Goal: Transaction & Acquisition: Purchase product/service

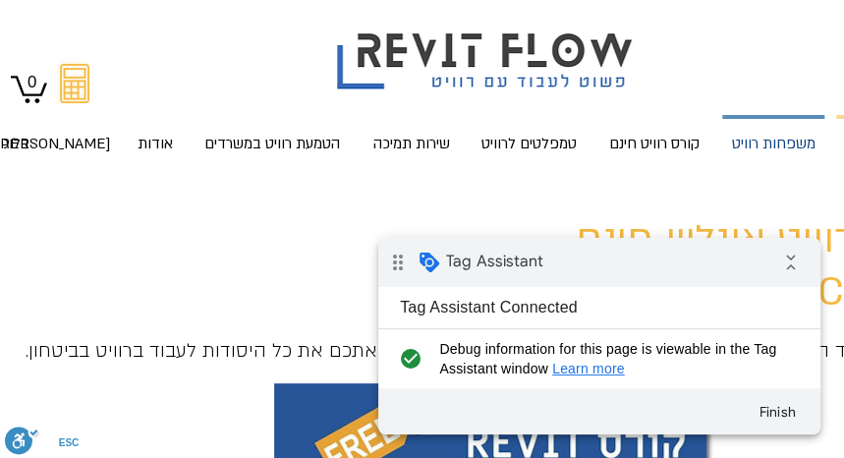
click at [772, 134] on p "משפחות רוויט" at bounding box center [773, 145] width 99 height 52
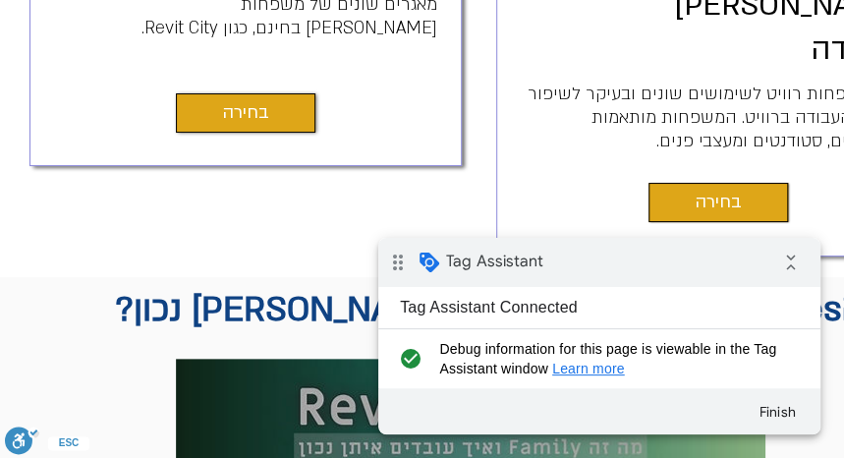
scroll to position [872, 0]
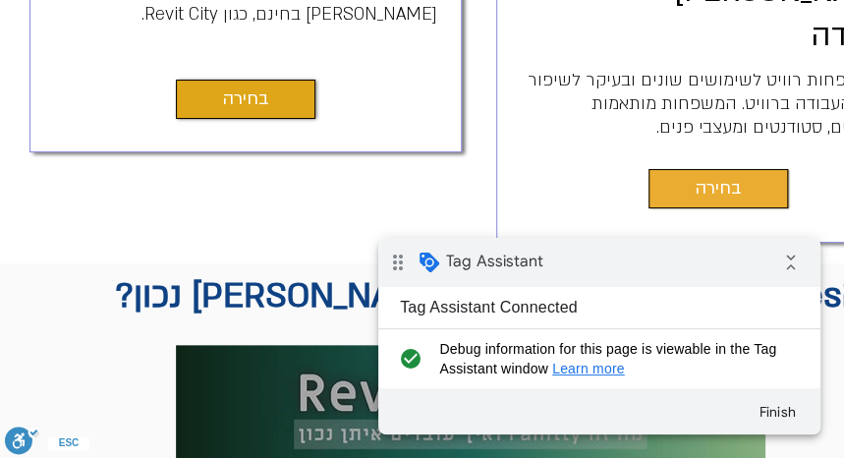
click at [701, 175] on span "בחירה" at bounding box center [718, 188] width 46 height 27
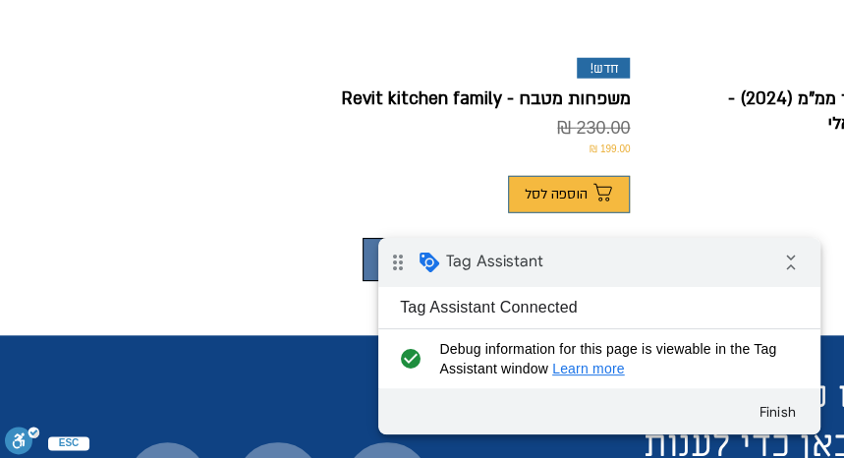
scroll to position [1964, 0]
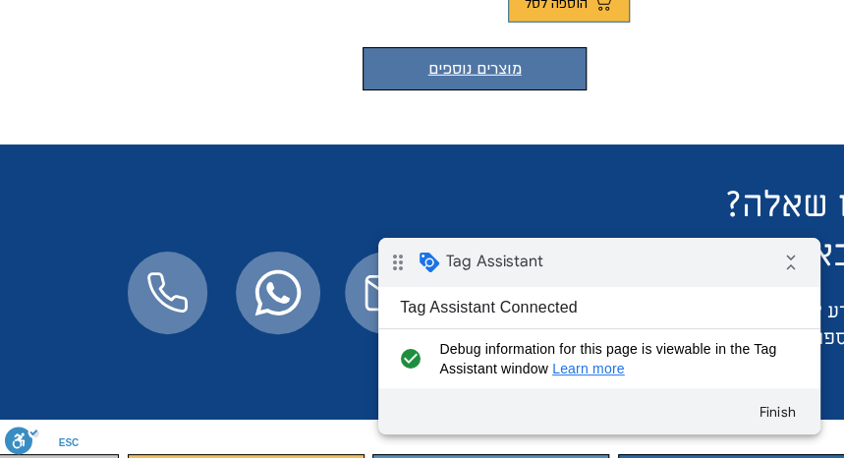
click at [447, 47] on button "מוצרים נוספים" at bounding box center [474, 68] width 224 height 43
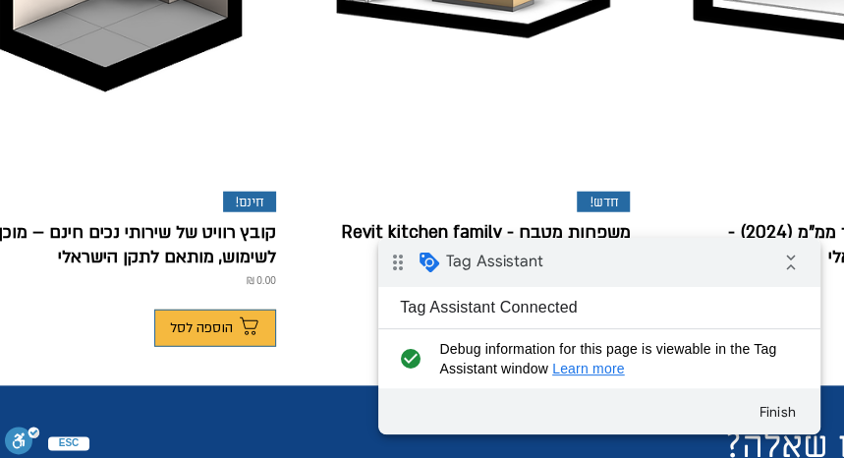
scroll to position [1602, 0]
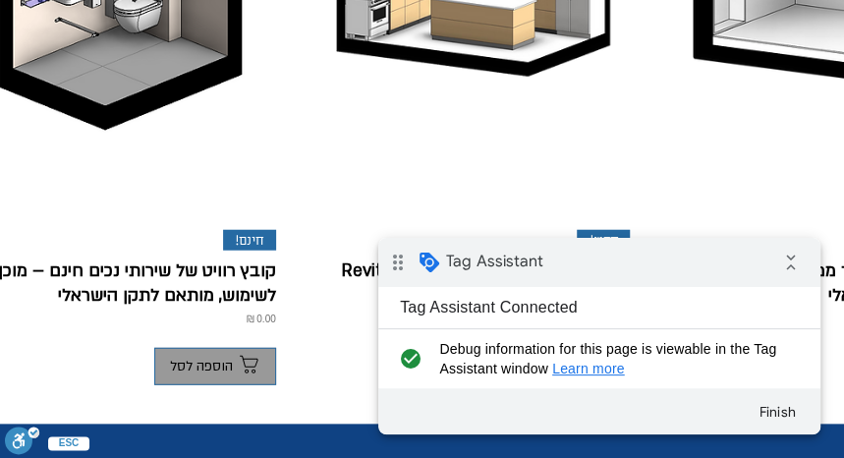
click at [178, 358] on span "הוספה לסל" at bounding box center [201, 366] width 63 height 16
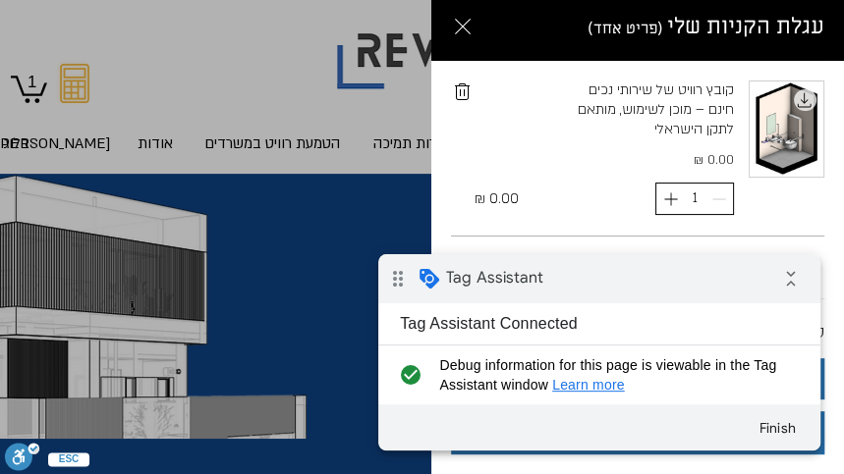
scroll to position [25, 0]
click at [317, 294] on div "Side Cart" at bounding box center [422, 237] width 844 height 474
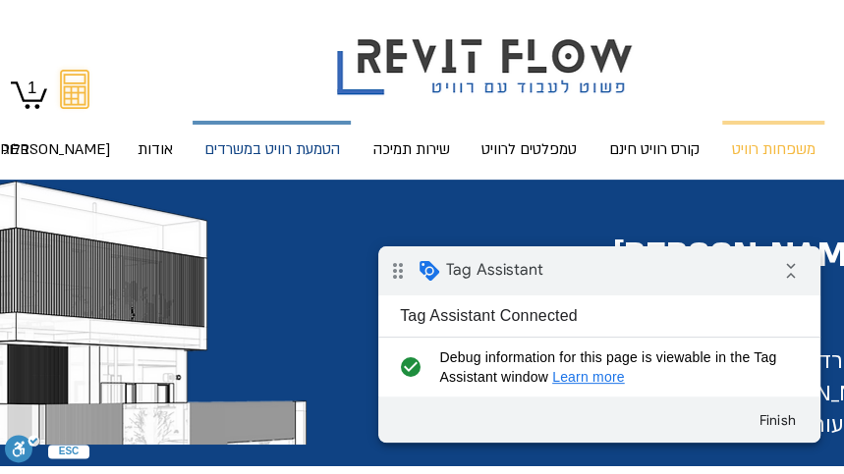
scroll to position [0, 0]
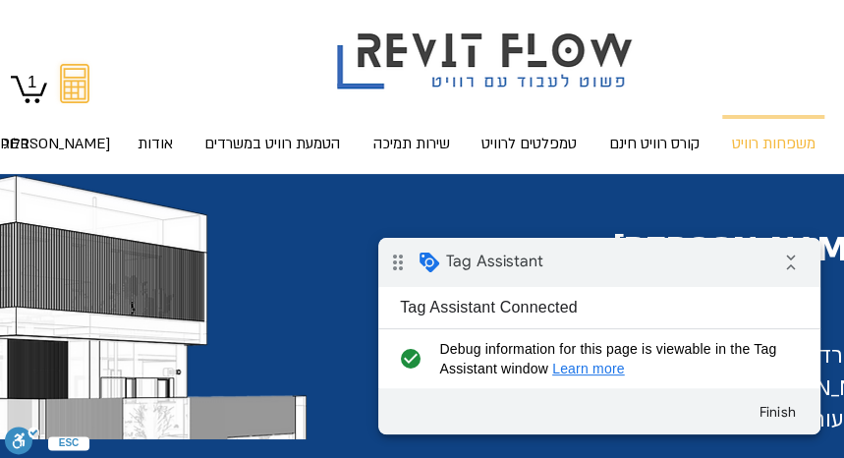
click at [27, 86] on icon "1" at bounding box center [29, 88] width 36 height 30
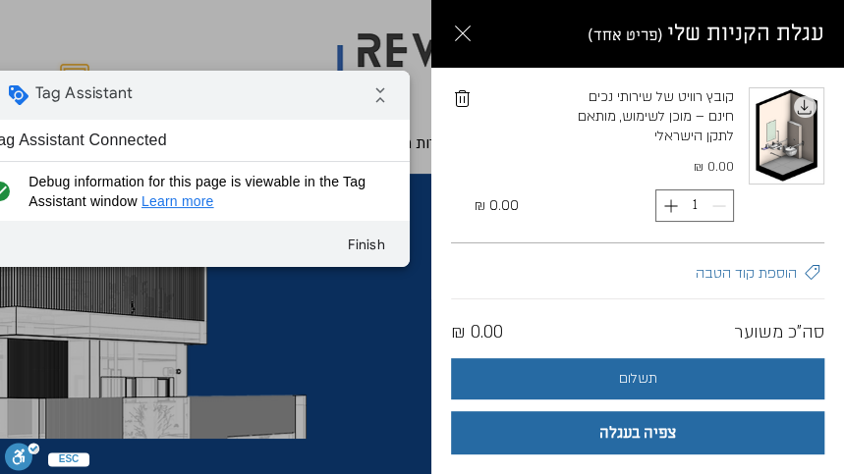
click at [203, 92] on div "drag_indicator Tag Assistant collapse_all" at bounding box center [189, 95] width 442 height 49
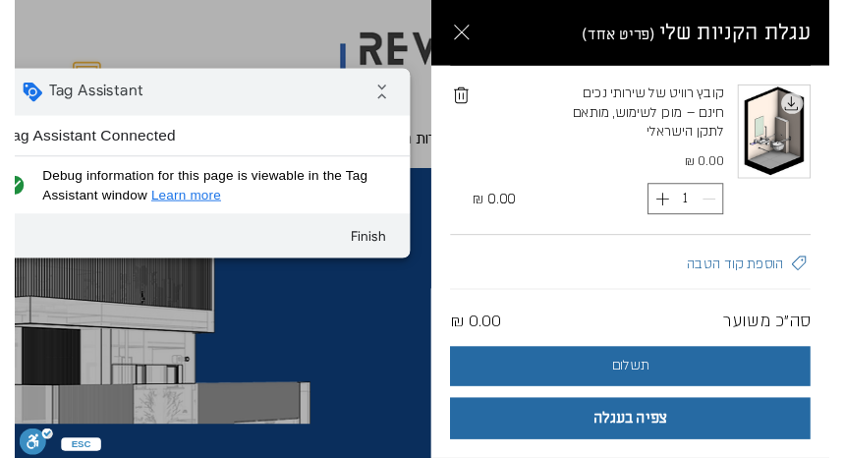
scroll to position [25, 0]
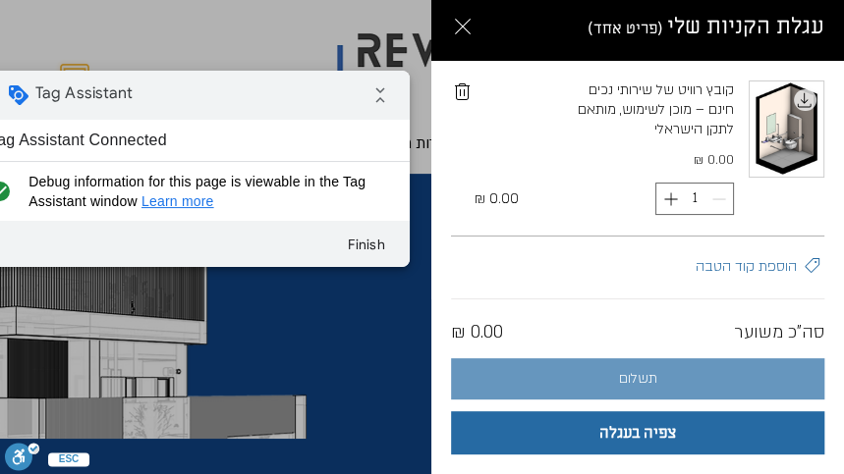
click at [669, 376] on button "תשלום" at bounding box center [637, 378] width 373 height 41
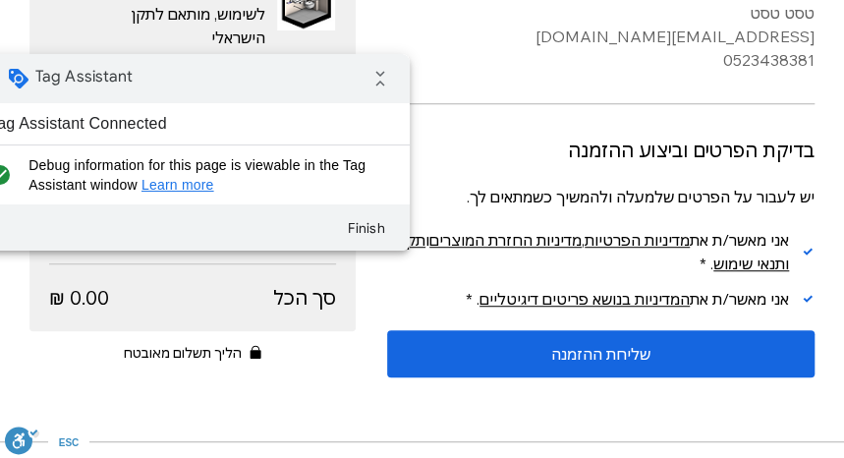
scroll to position [327, 0]
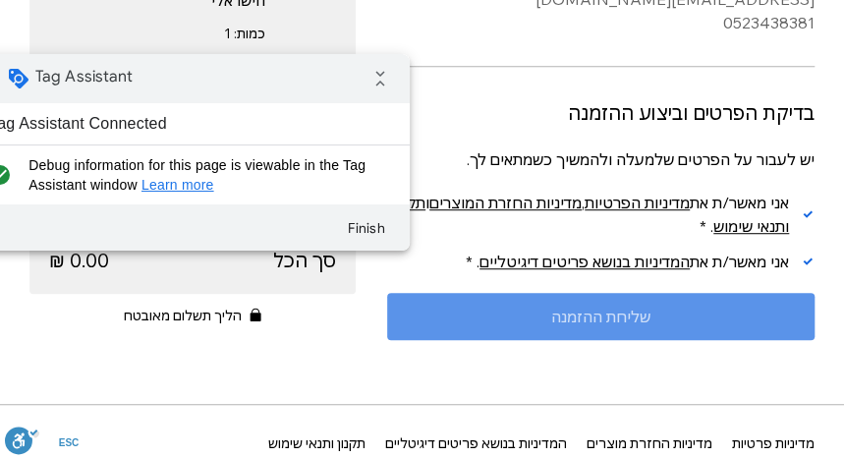
click at [624, 308] on span "שליחת ההזמנה" at bounding box center [600, 316] width 99 height 16
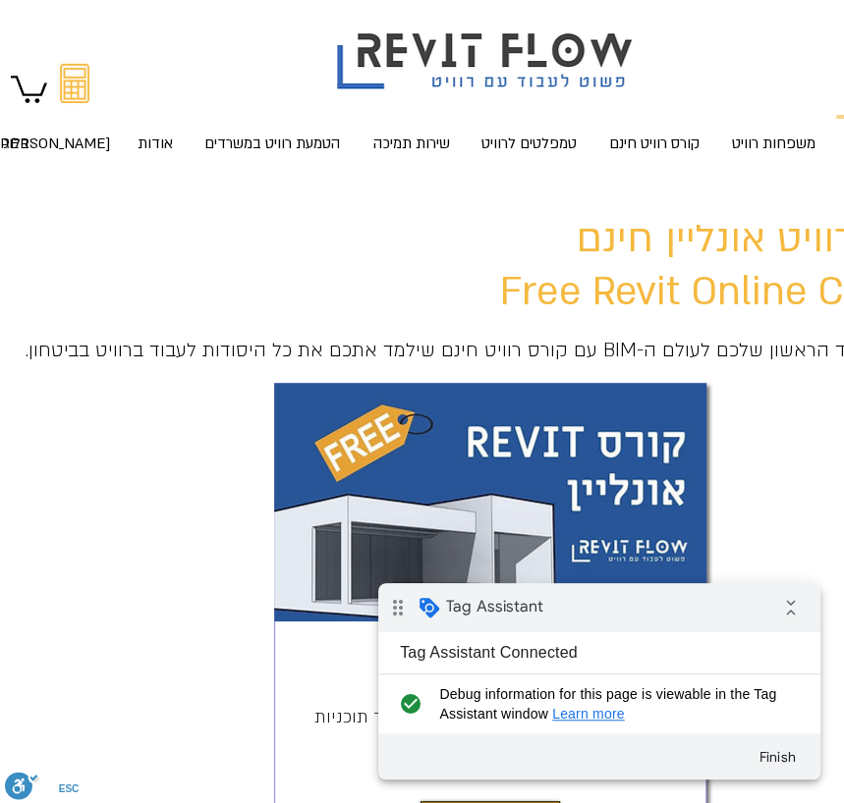
drag, startPoint x: 738, startPoint y: 139, endPoint x: 727, endPoint y: 194, distance: 56.0
click at [739, 139] on p "משפחות רוויט" at bounding box center [773, 143] width 99 height 55
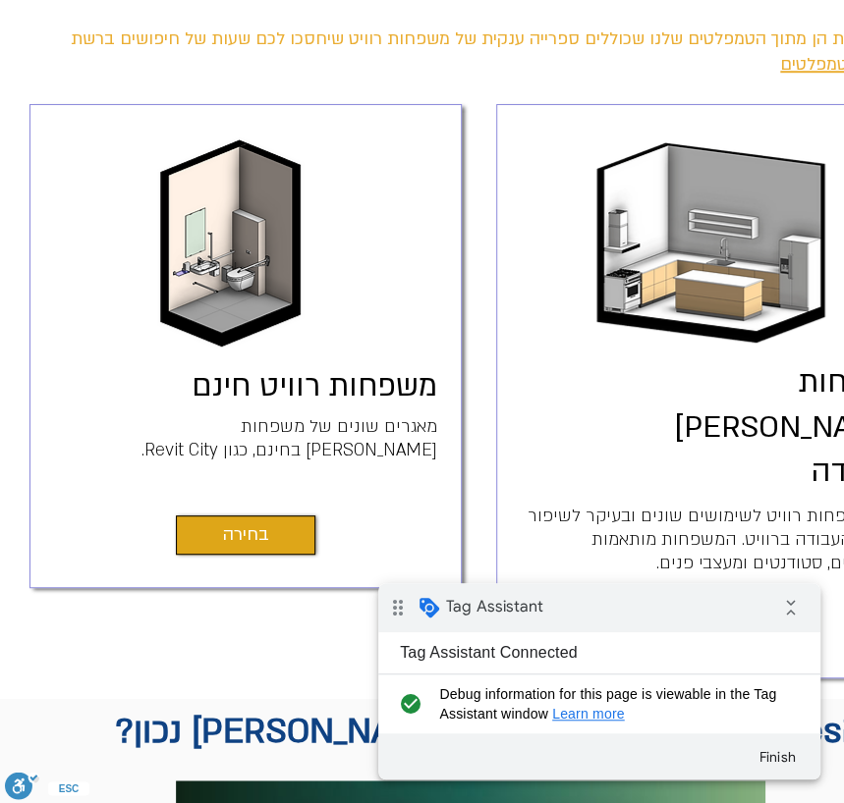
click at [692, 605] on link "בחירה" at bounding box center [717, 624] width 139 height 39
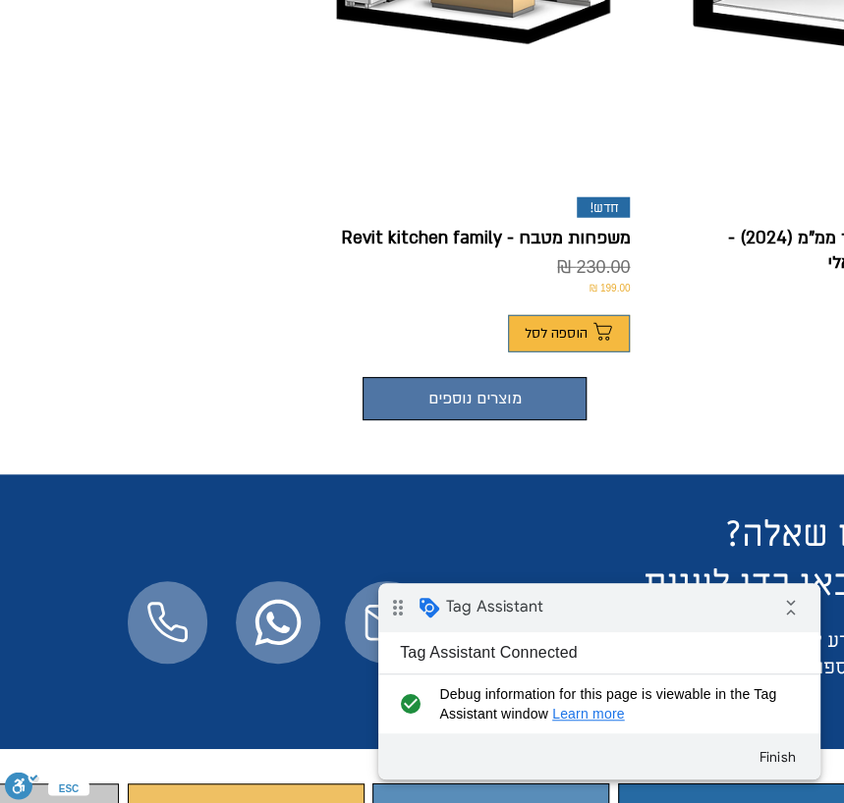
scroll to position [1636, 0]
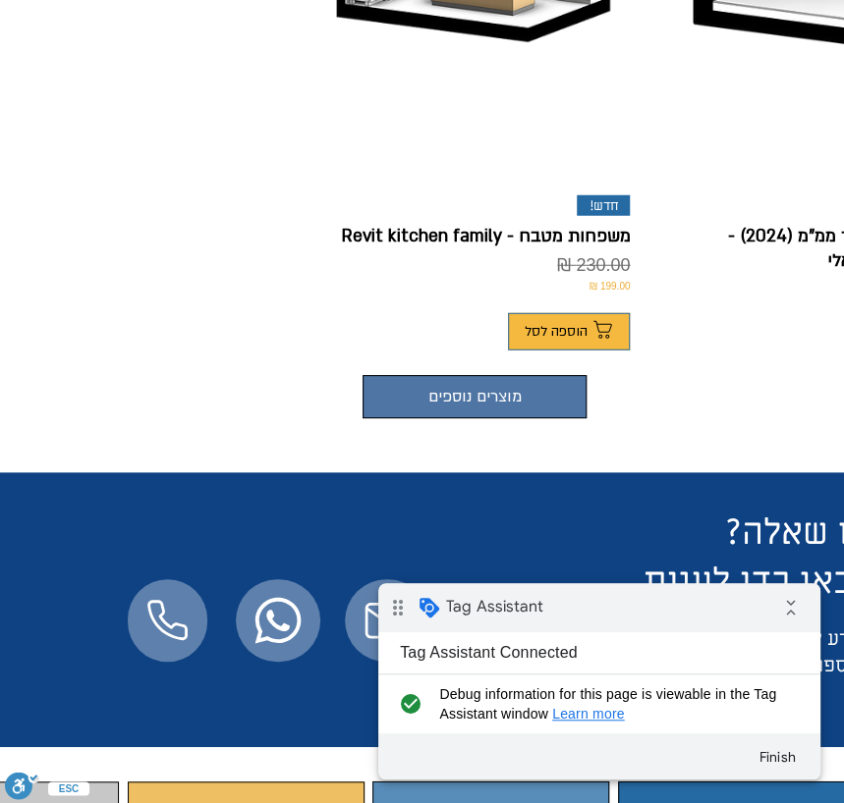
click at [405, 375] on button "מוצרים נוספים" at bounding box center [474, 396] width 224 height 43
click at [441, 375] on button "מוצרים נוספים" at bounding box center [474, 396] width 224 height 43
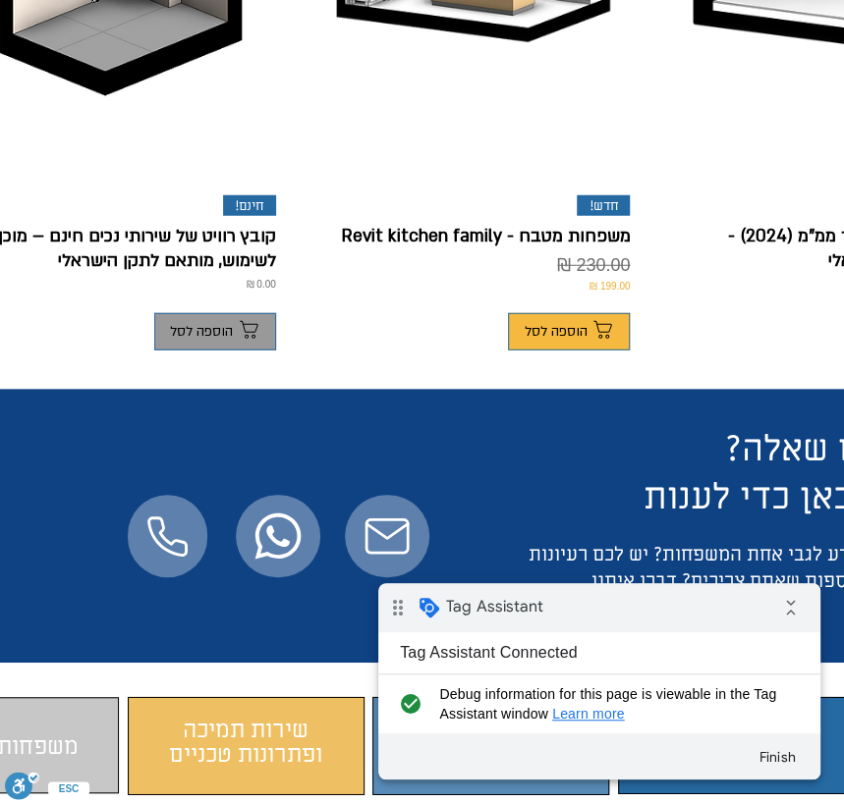
click at [197, 324] on span "הוספה לסל" at bounding box center [201, 332] width 63 height 16
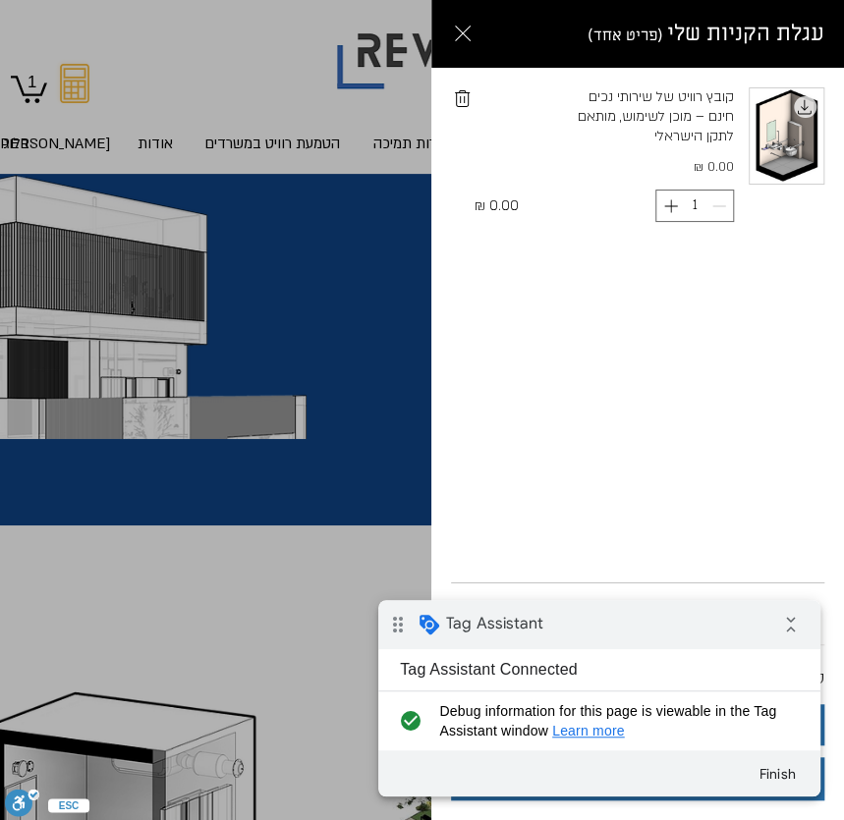
click at [725, 526] on div "קובץ רוויט של שירותי נכים חינם – מוכן לשימוש, מותאם לתקן הישראלי ‏0.00 ‏₪ 1 ‏0.…" at bounding box center [637, 325] width 412 height 515
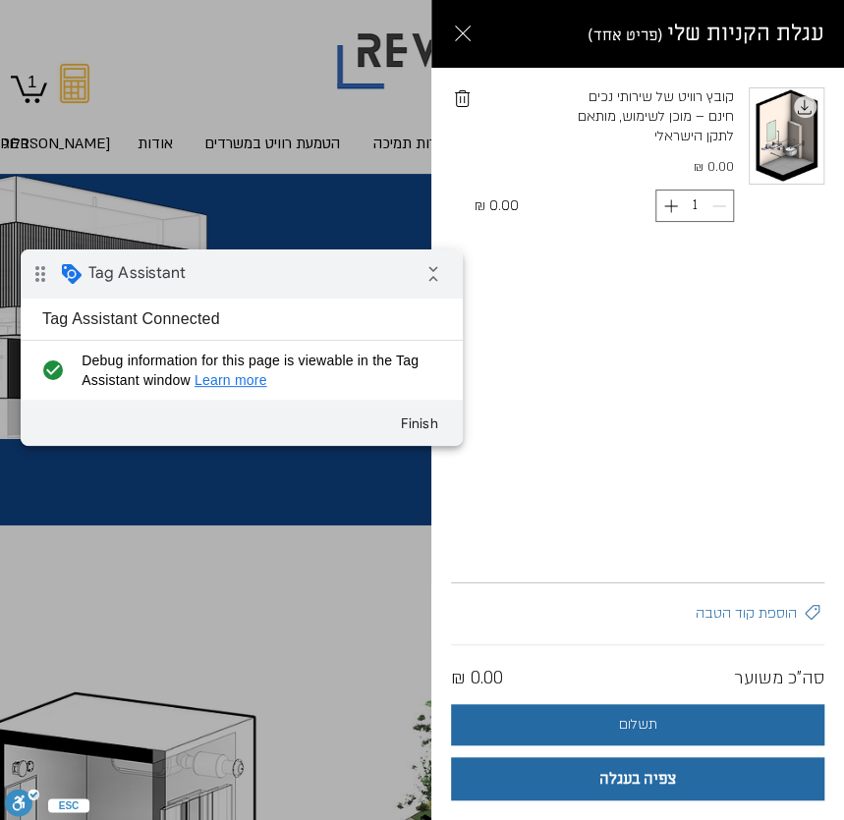
drag, startPoint x: 298, startPoint y: 271, endPoint x: 325, endPoint y: 301, distance: 41.0
click at [298, 271] on div "drag_indicator Tag Assistant collapse_all" at bounding box center [242, 273] width 442 height 49
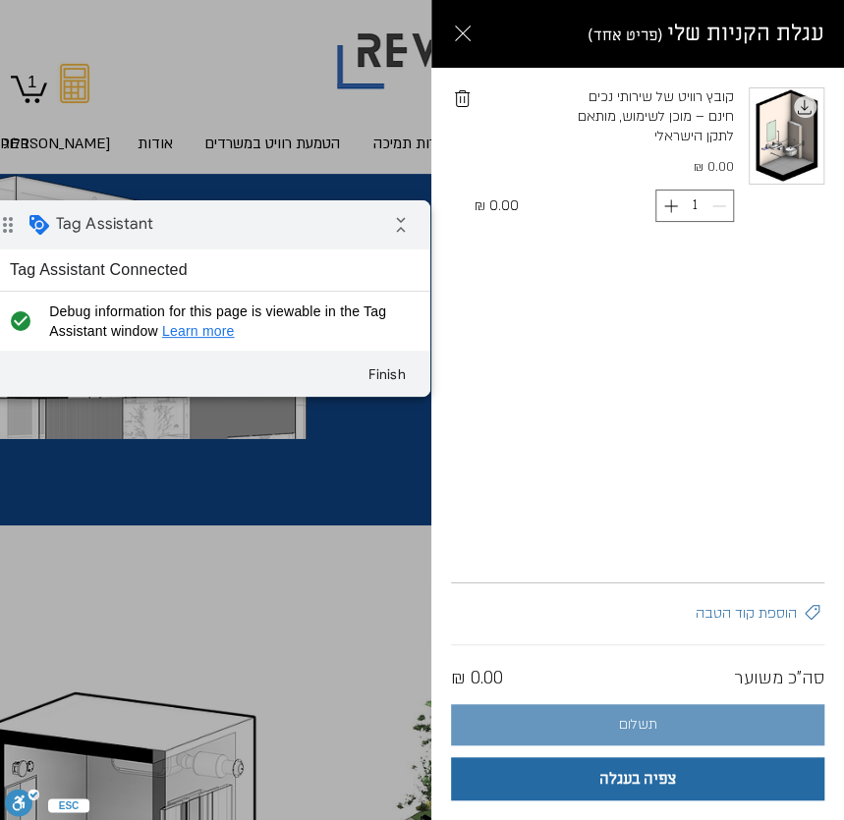
click at [627, 721] on span "תשלום" at bounding box center [638, 725] width 38 height 16
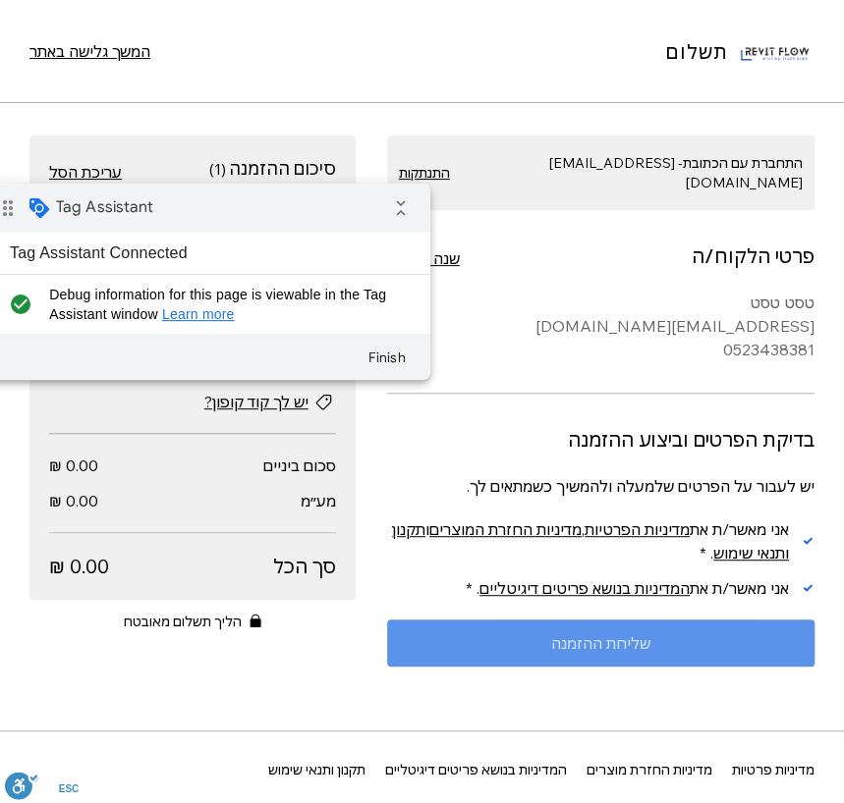
click at [597, 634] on button "שליחת ההזמנה" at bounding box center [600, 643] width 427 height 47
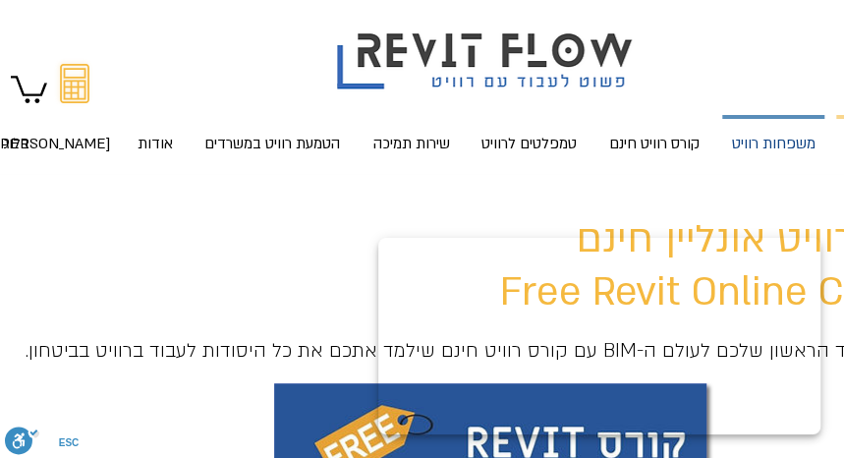
drag, startPoint x: 0, startPoint y: 0, endPoint x: 750, endPoint y: 150, distance: 765.2
click at [750, 150] on p "משפחות רוויט" at bounding box center [773, 145] width 99 height 52
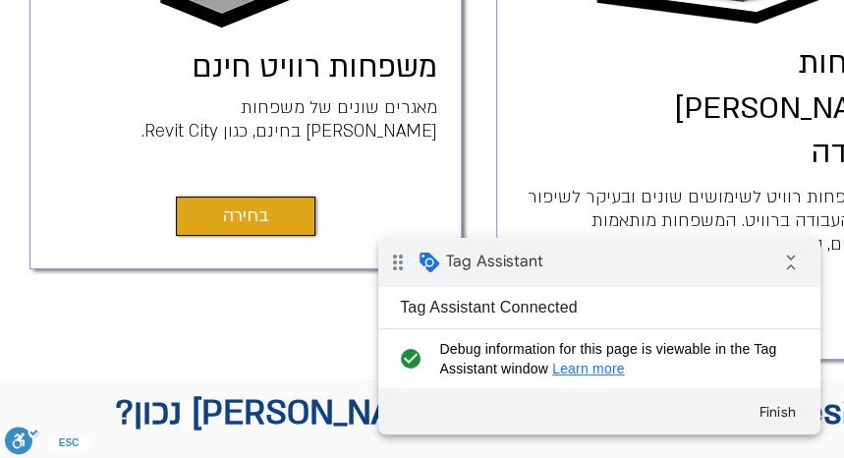
scroll to position [763, 0]
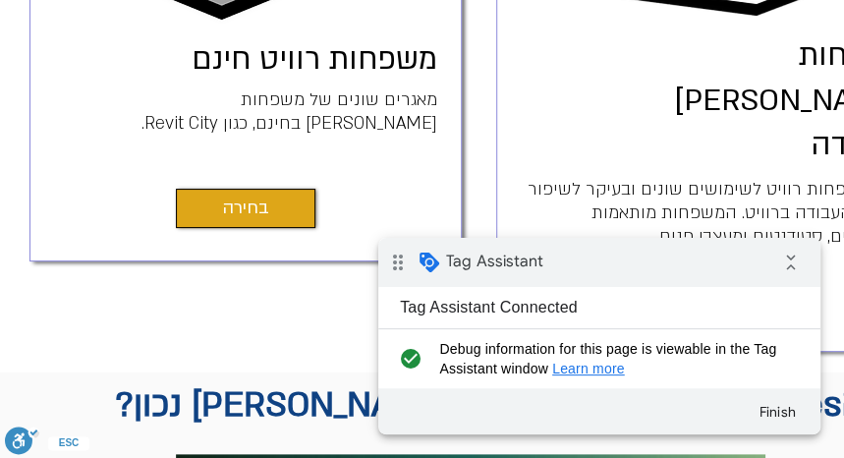
click at [717, 284] on span "בחירה" at bounding box center [718, 297] width 46 height 27
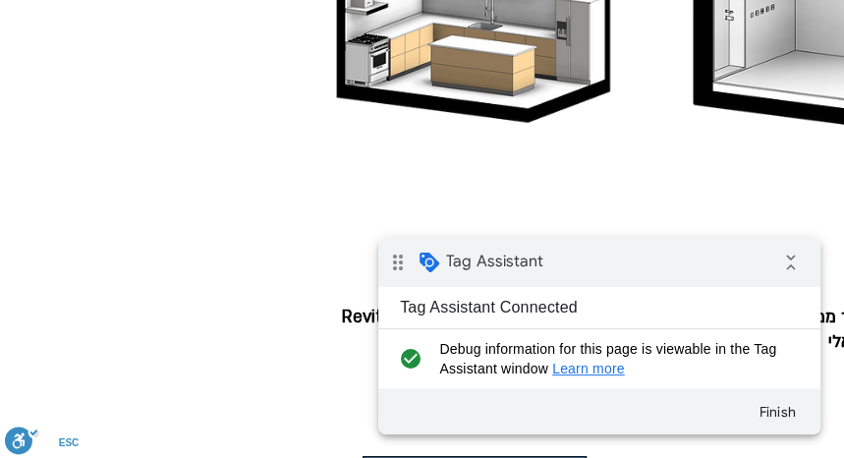
scroll to position [1745, 0]
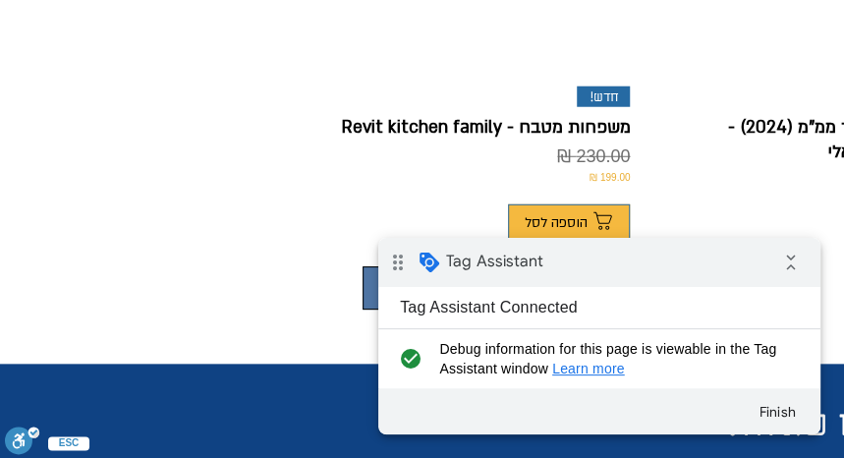
click at [363, 266] on button "מוצרים נוספים" at bounding box center [474, 287] width 224 height 43
click at [377, 266] on button "מוצרים נוספים" at bounding box center [474, 287] width 224 height 43
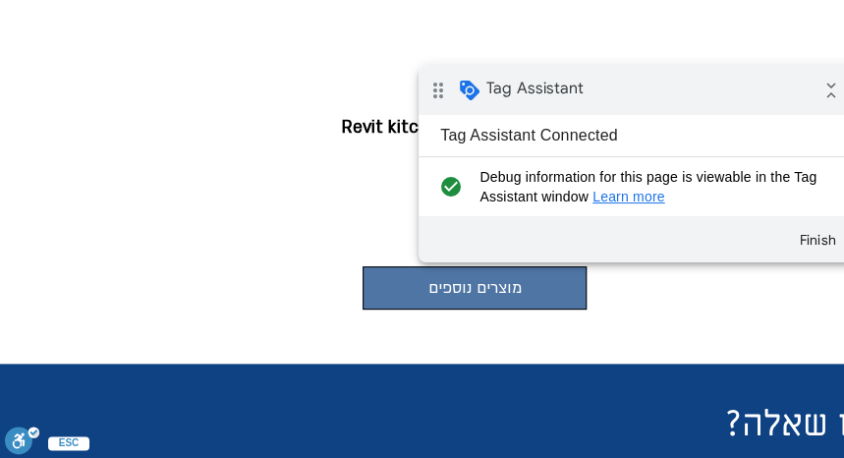
click at [777, 87] on div "drag_indicator Tag Assistant collapse_all" at bounding box center [639, 90] width 442 height 49
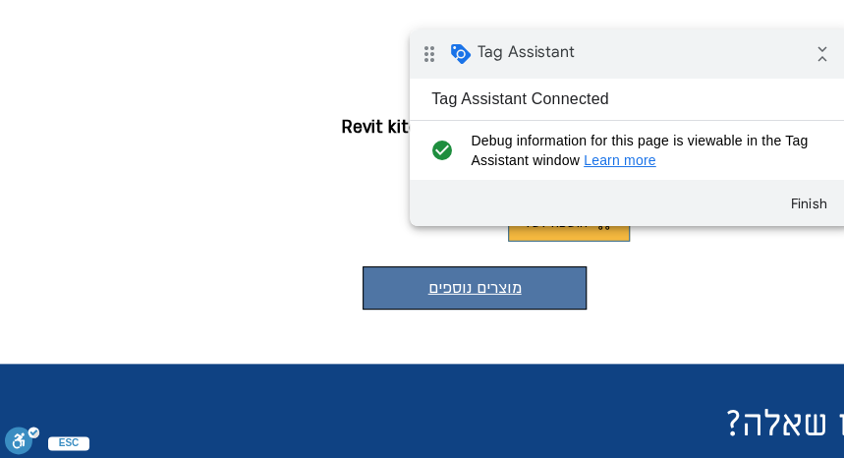
click at [462, 266] on button "מוצרים נוספים" at bounding box center [474, 287] width 224 height 43
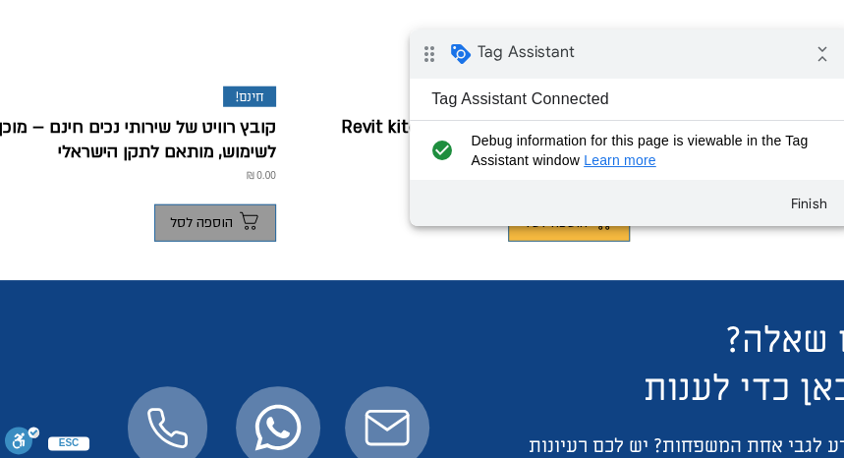
click at [212, 204] on button "הוספה לסל" at bounding box center [215, 223] width 122 height 38
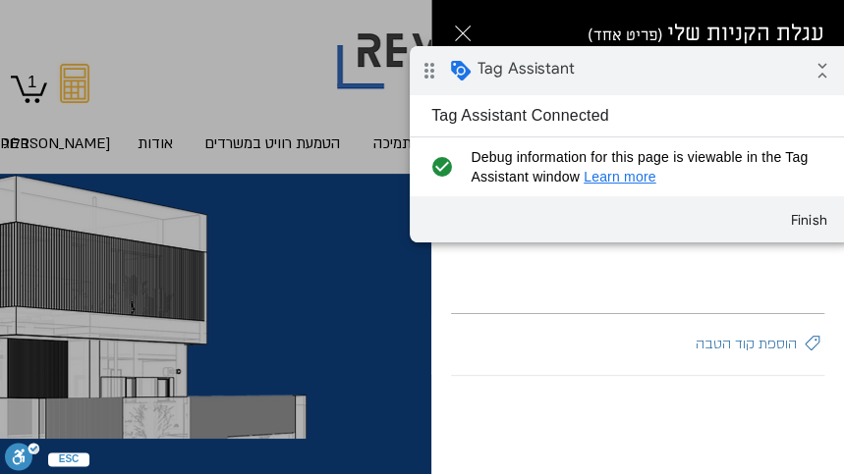
click at [677, 75] on html "drag_indicator Tag Assistant collapse_all Tag Assistant Connected check_circle …" at bounding box center [631, 144] width 442 height 196
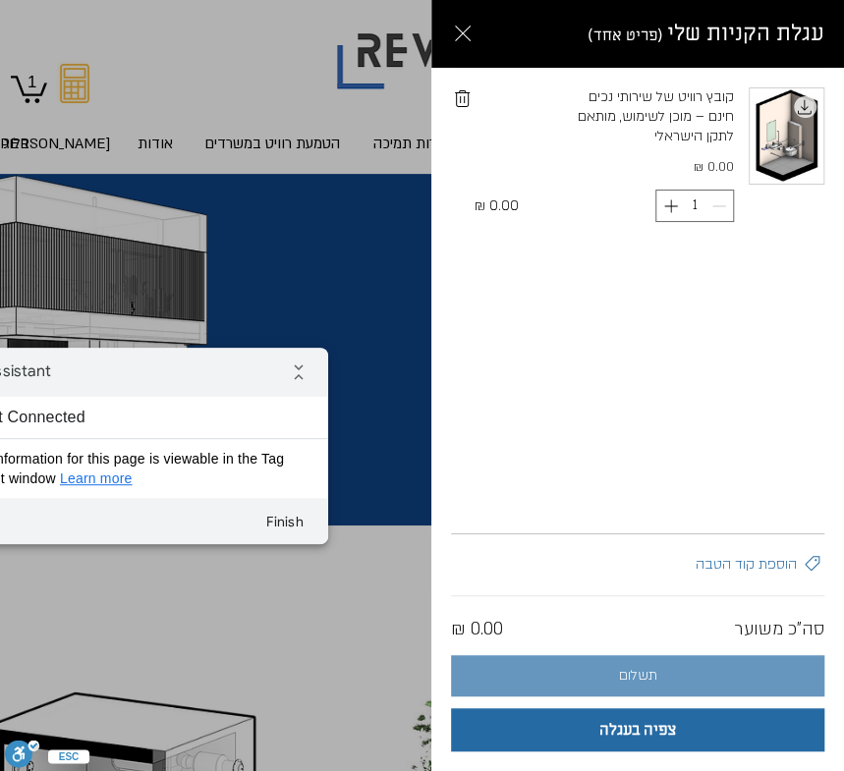
click at [599, 457] on button "תשלום" at bounding box center [637, 675] width 373 height 41
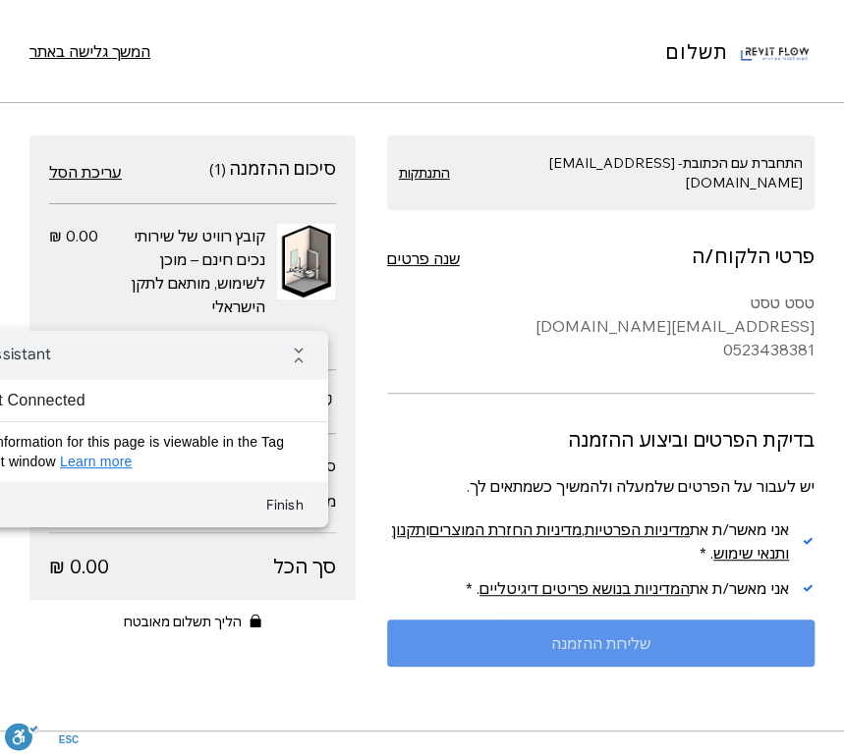
click at [545, 457] on button "שליחת ההזמנה" at bounding box center [600, 643] width 427 height 47
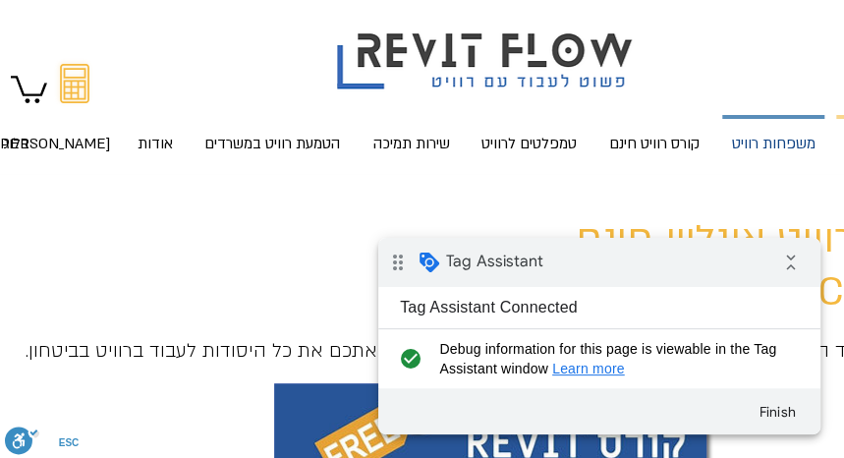
drag, startPoint x: 768, startPoint y: 138, endPoint x: 734, endPoint y: 165, distance: 43.4
click at [769, 138] on p "משפחות רוויט" at bounding box center [773, 145] width 99 height 52
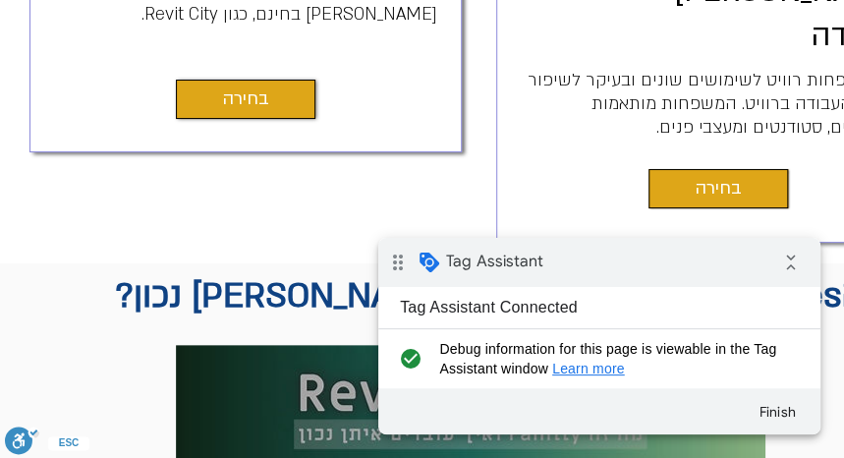
scroll to position [654, 0]
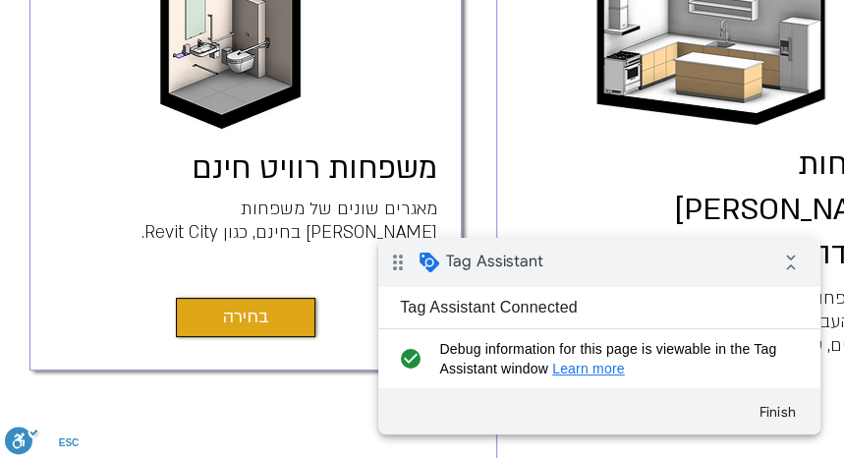
click at [834, 313] on div "main content" at bounding box center [712, 173] width 432 height 575
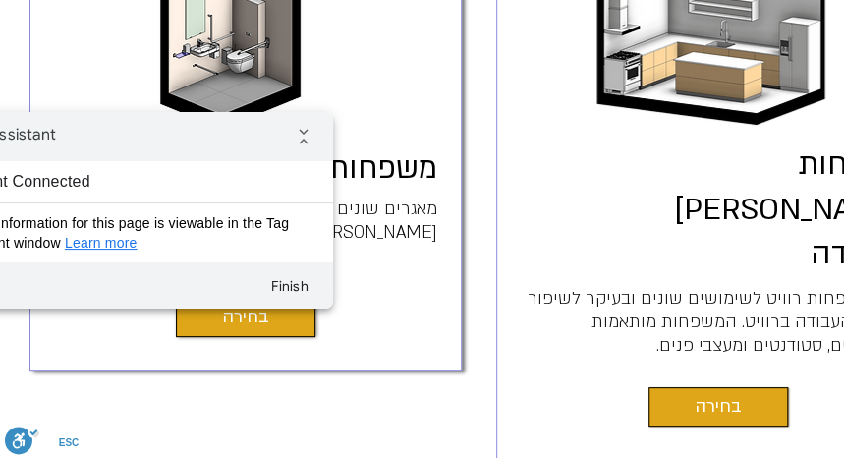
click at [224, 137] on div "drag_indicator Tag Assistant collapse_all" at bounding box center [112, 136] width 442 height 49
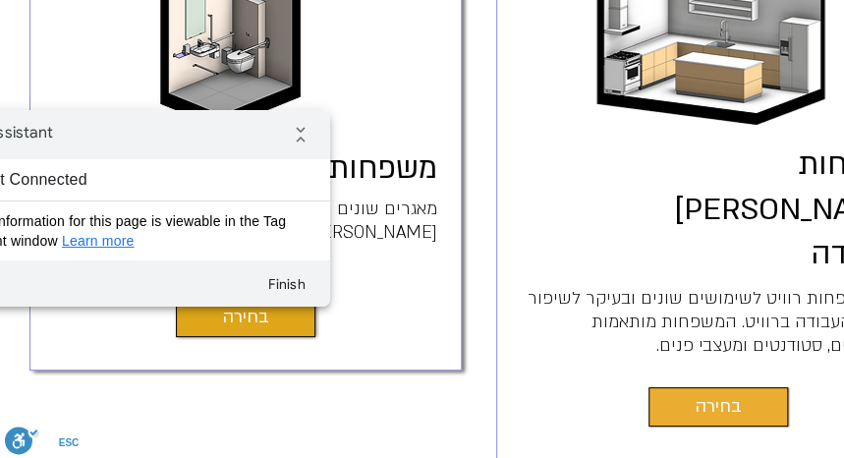
click at [684, 387] on link "בחירה" at bounding box center [717, 406] width 139 height 39
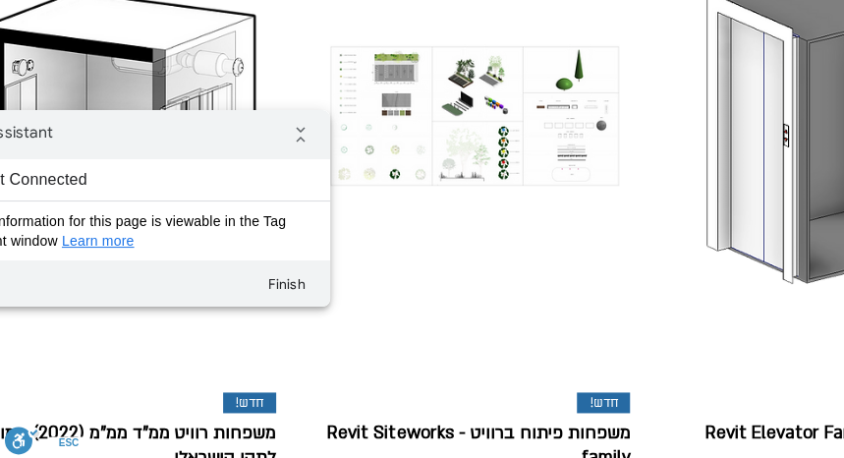
scroll to position [872, 0]
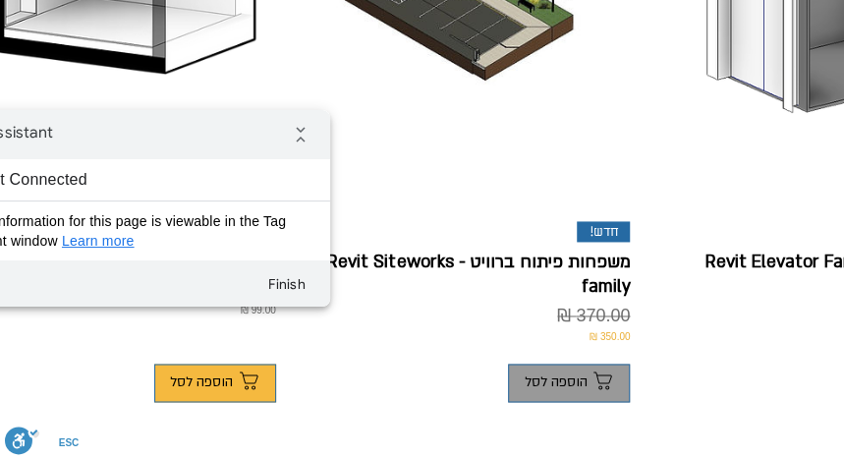
click at [555, 374] on span "הוספה לסל" at bounding box center [554, 382] width 63 height 16
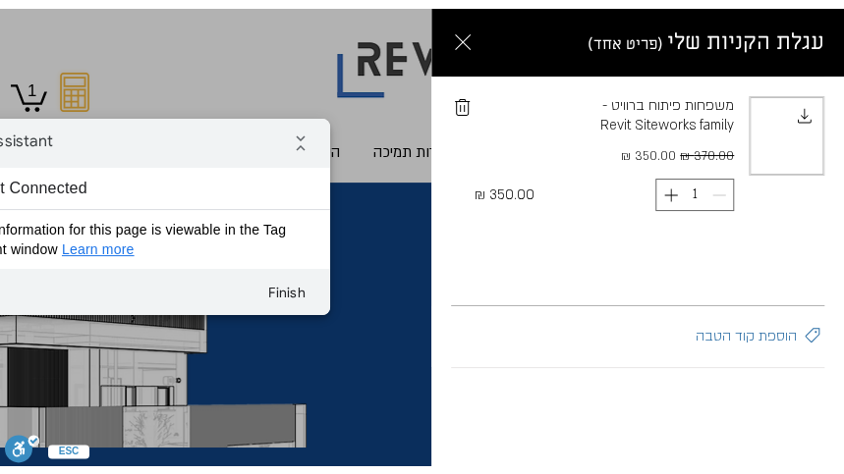
scroll to position [0, 0]
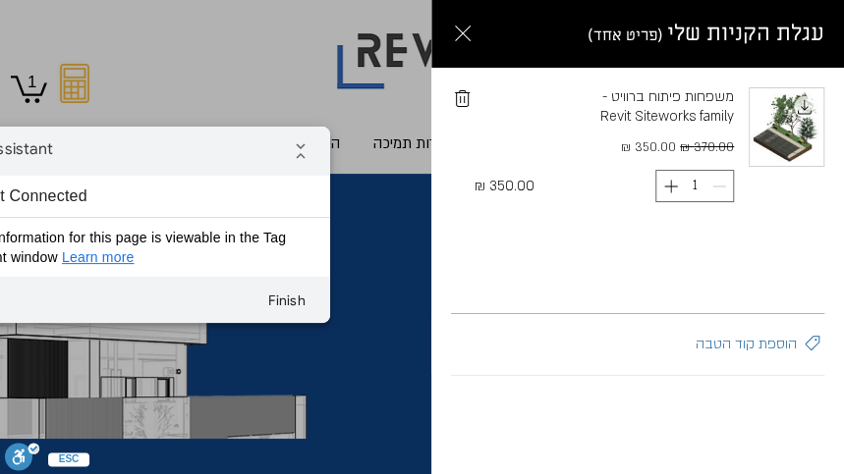
click at [767, 445] on div "עגלה צדדית" at bounding box center [637, 425] width 412 height 98
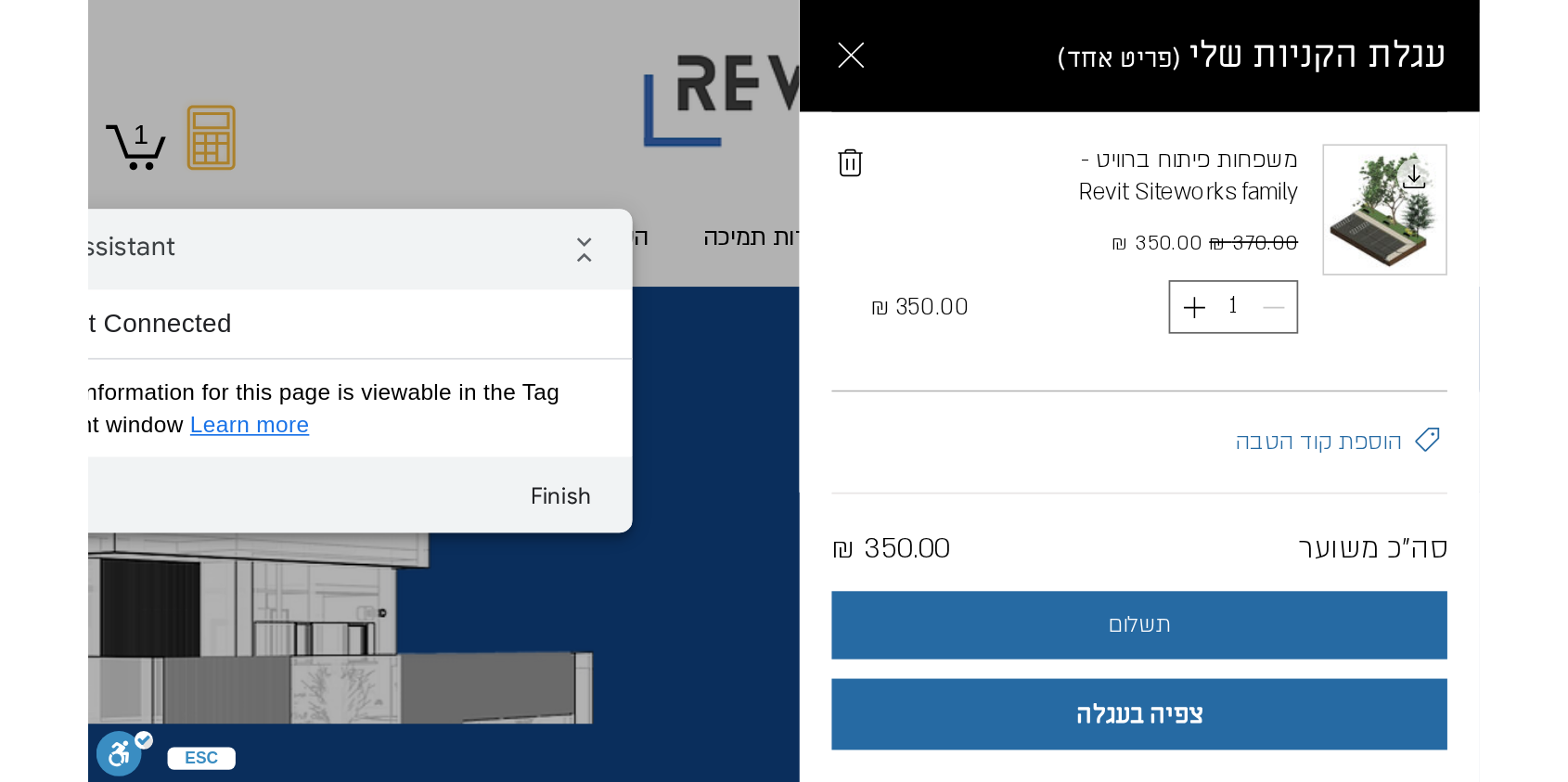
scroll to position [5, 0]
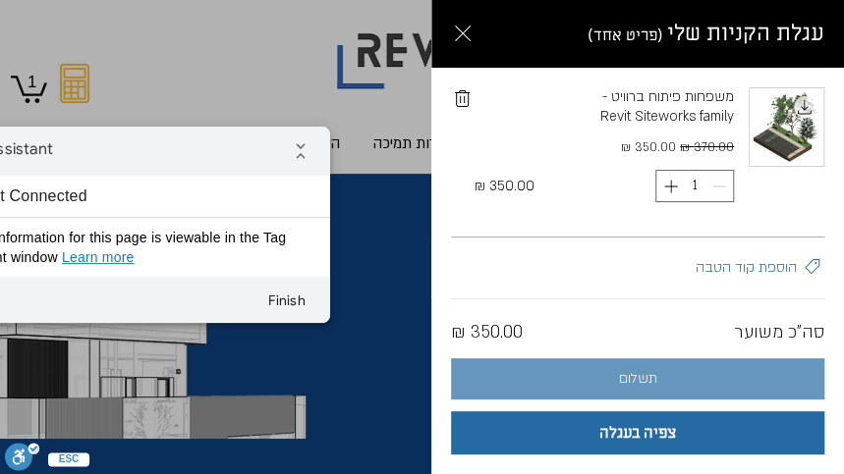
click at [613, 382] on button "תשלום" at bounding box center [637, 378] width 373 height 41
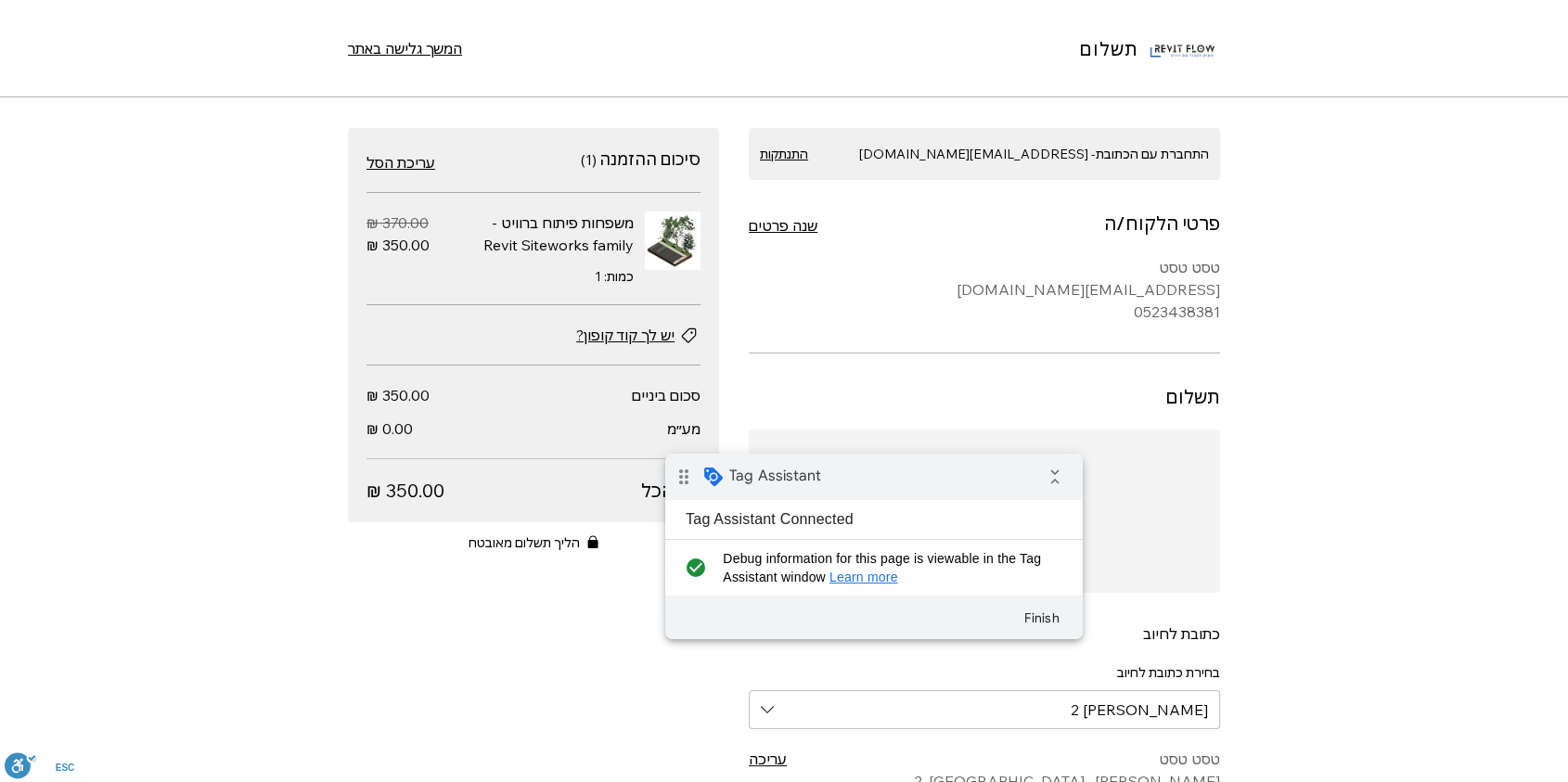
click at [617, 329] on span "יש לך קוד קופון?" at bounding box center [625, 335] width 98 height 23
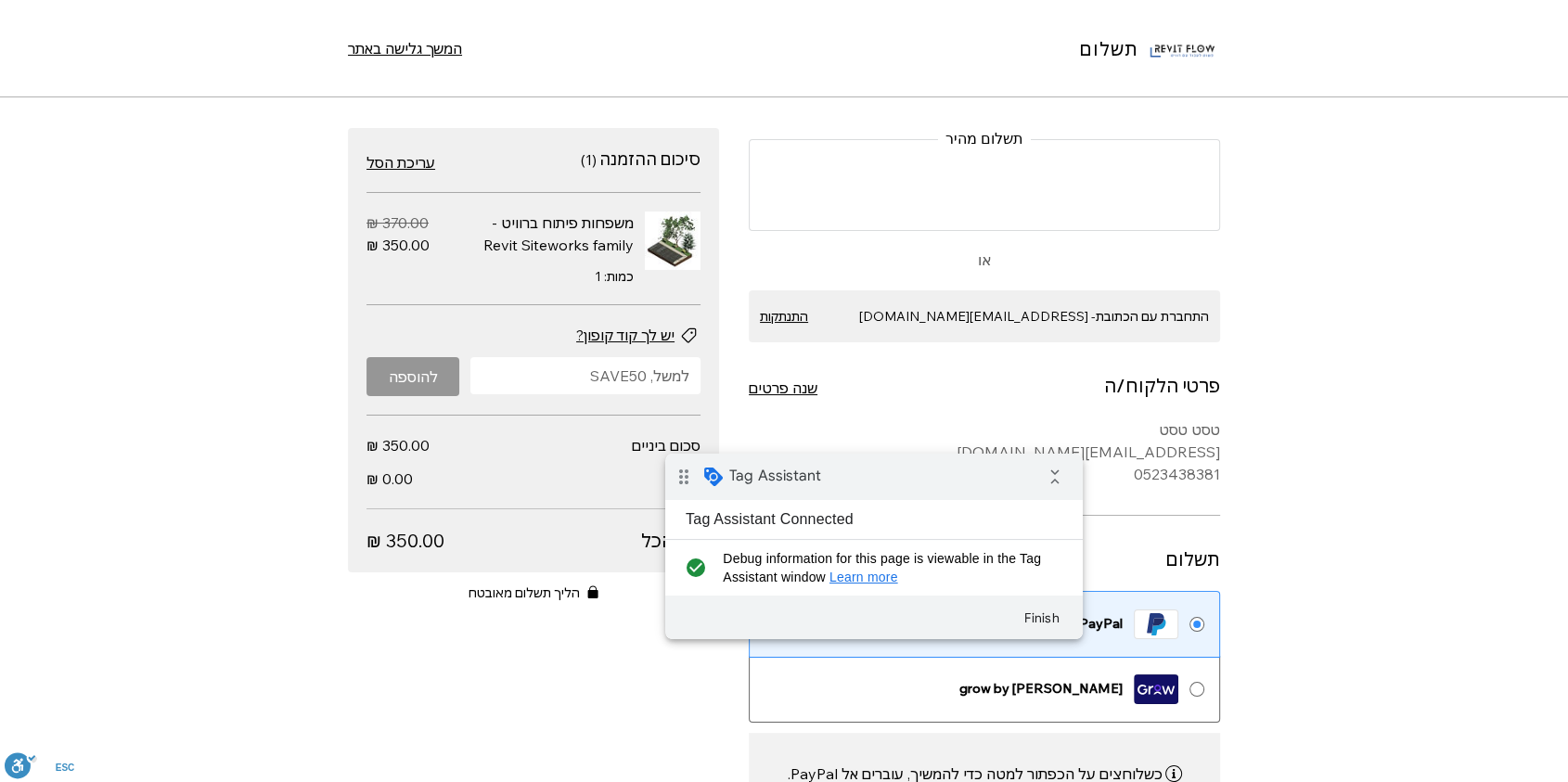
click at [571, 378] on input "יש להכניס את קוד ההטבה" at bounding box center [591, 375] width 219 height 37
type input "TEST1"
click at [394, 388] on button "להוספה" at bounding box center [413, 376] width 93 height 39
